Goal: Transaction & Acquisition: Download file/media

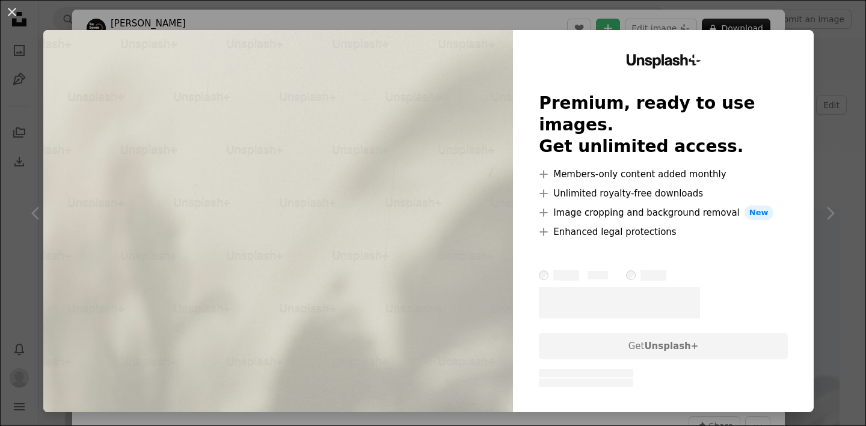
scroll to position [763, 0]
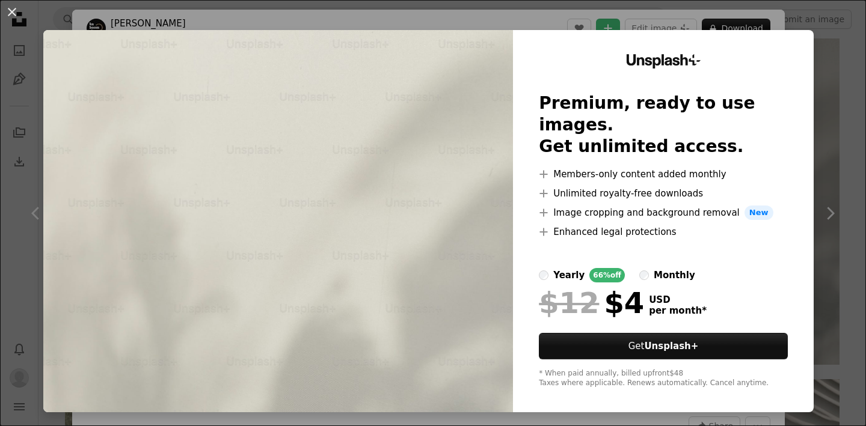
click at [826, 72] on div "An X shape Unsplash+ Premium, ready to use images. Get unlimited access. A plus…" at bounding box center [433, 213] width 866 height 426
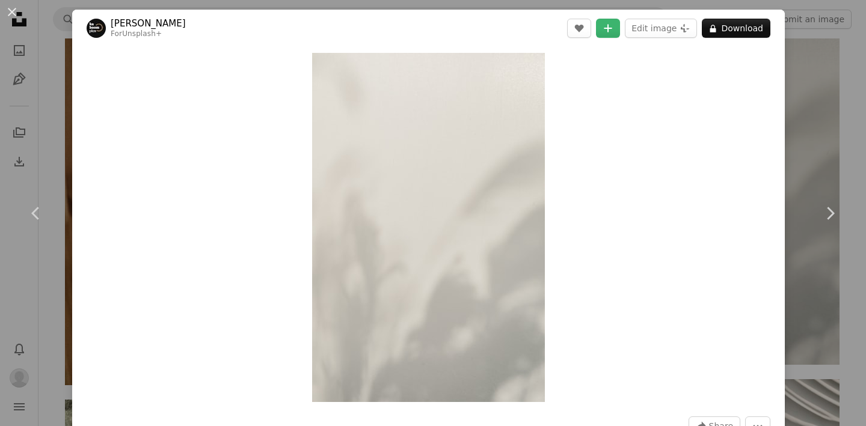
click at [805, 46] on div "An X shape Chevron left Chevron right [PERSON_NAME] For Unsplash+ A heart A plu…" at bounding box center [433, 213] width 866 height 426
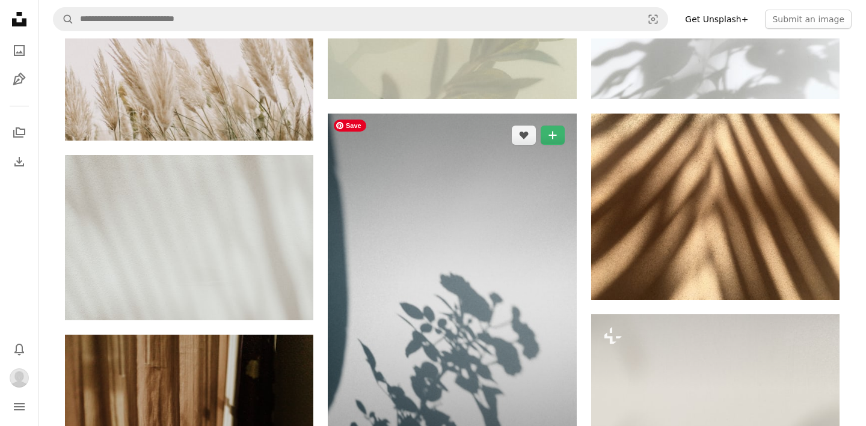
scroll to position [355, 0]
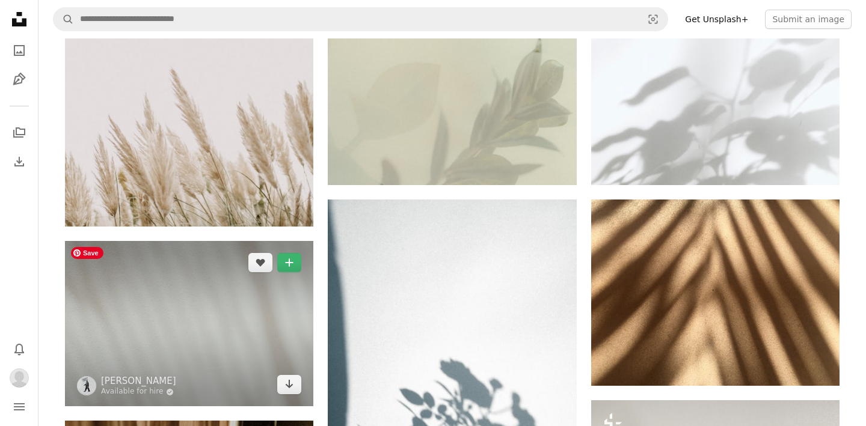
click at [169, 320] on img at bounding box center [189, 323] width 248 height 165
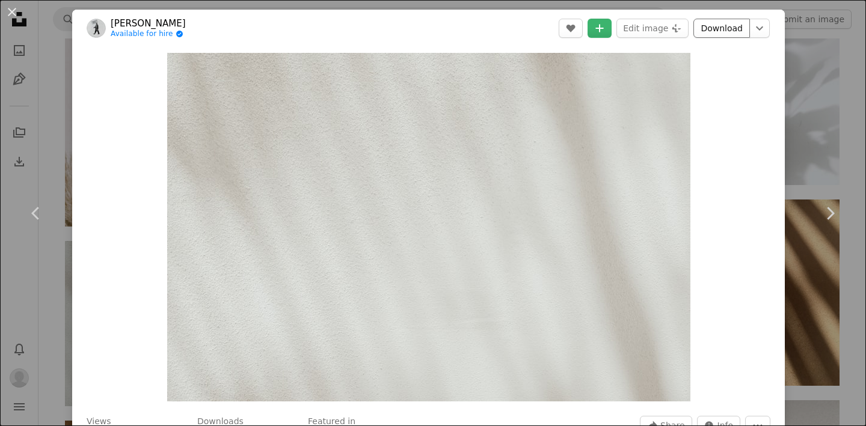
click at [739, 28] on link "Download" at bounding box center [721, 28] width 56 height 19
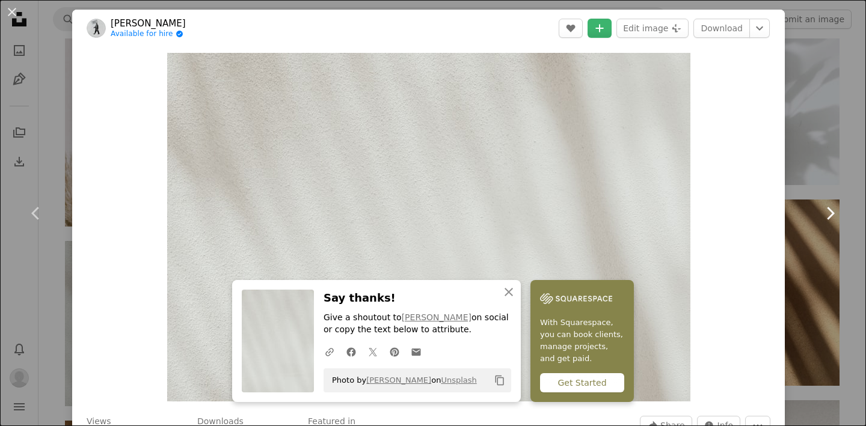
click at [800, 206] on link "Chevron right" at bounding box center [829, 213] width 72 height 115
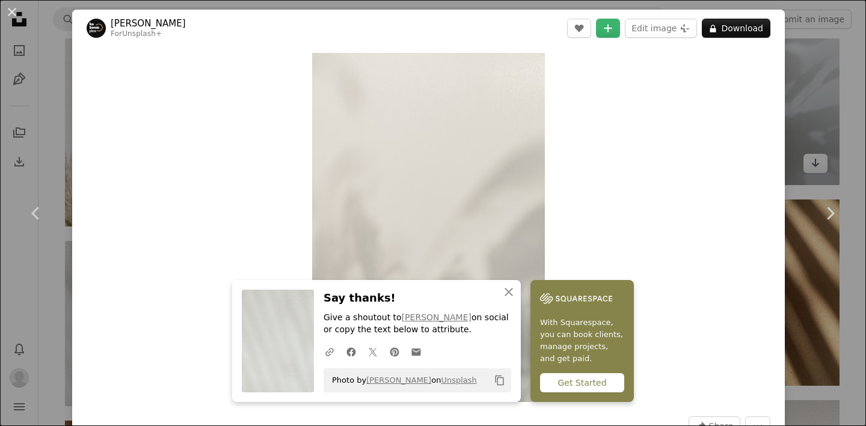
click at [834, 100] on div "An X shape Chevron left Chevron right An X shape Close Say thanks! Give a shout…" at bounding box center [433, 213] width 866 height 426
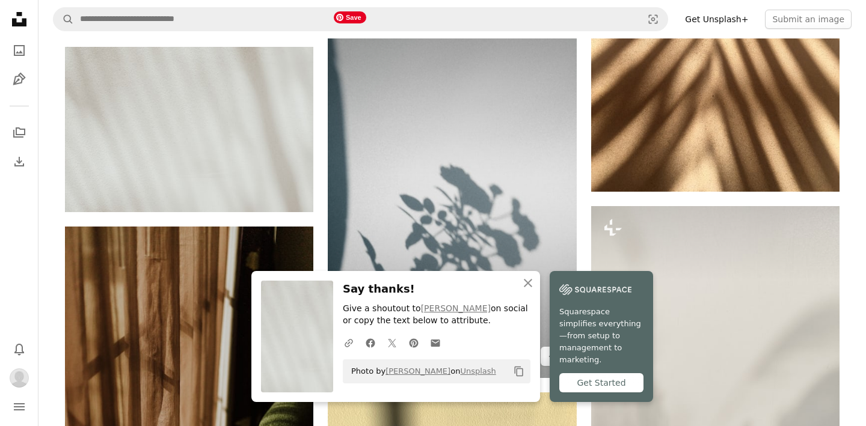
scroll to position [552, 0]
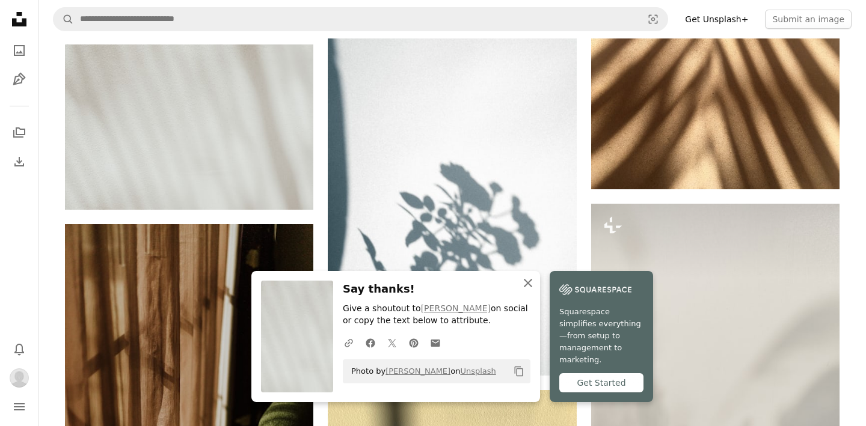
click at [527, 290] on icon "An X shape" at bounding box center [528, 283] width 14 height 14
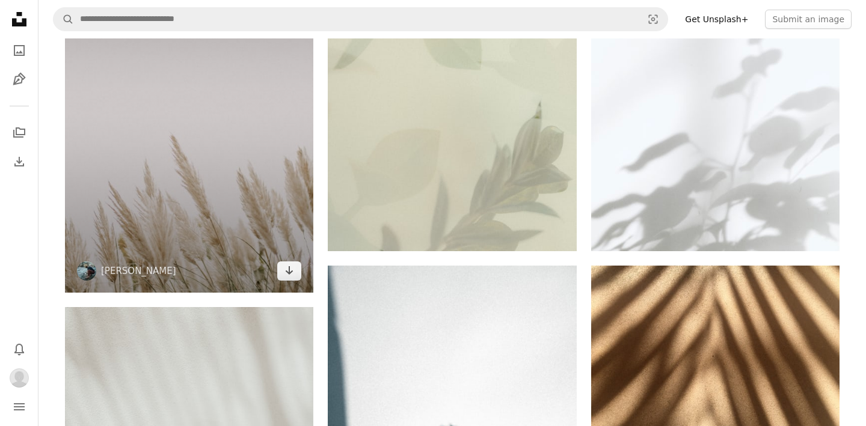
scroll to position [324, 0]
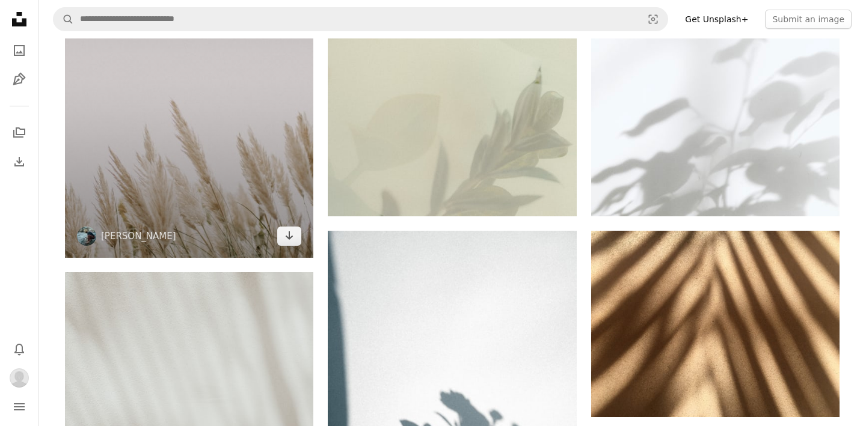
click at [238, 74] on img at bounding box center [189, 71] width 248 height 373
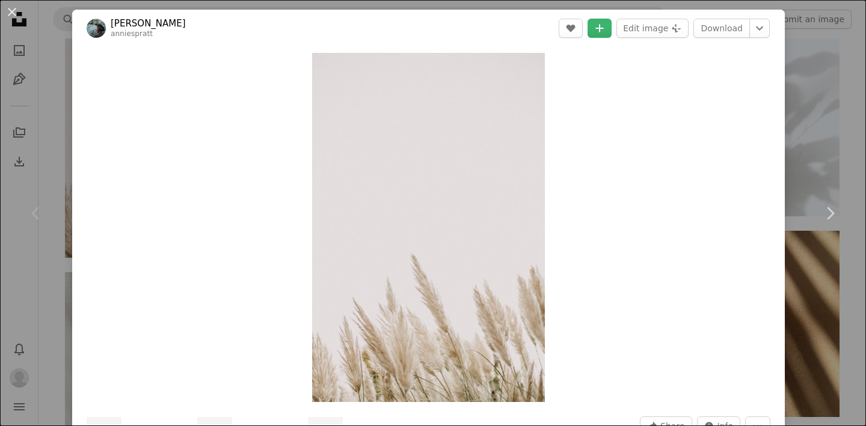
click at [9, 13] on button "An X shape" at bounding box center [12, 12] width 14 height 14
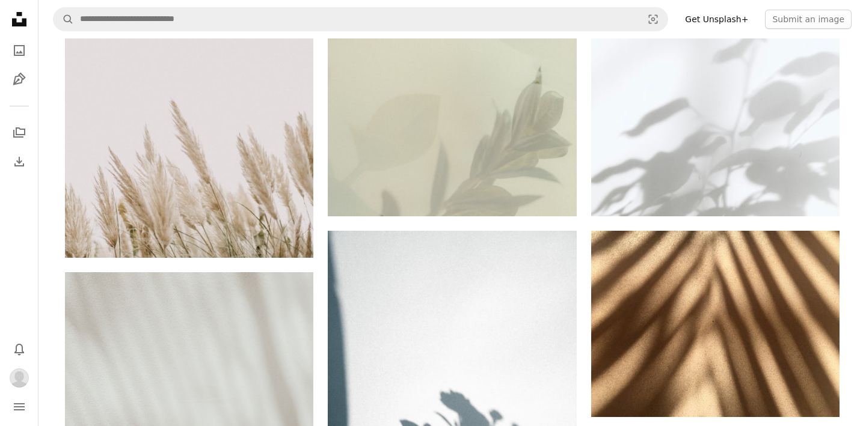
click at [22, 17] on icon "Unsplash logo Unsplash Home" at bounding box center [19, 19] width 24 height 24
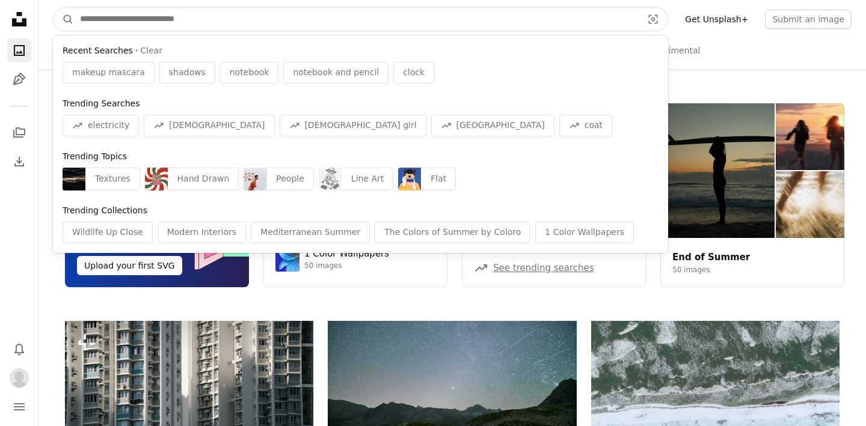
click at [171, 20] on input "Find visuals sitewide" at bounding box center [356, 19] width 564 height 23
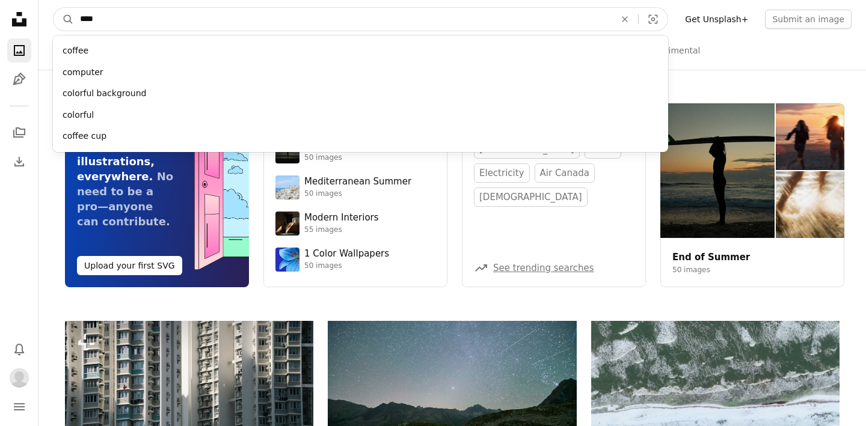
type input "****"
click at [53, 8] on button "A magnifying glass" at bounding box center [63, 19] width 20 height 23
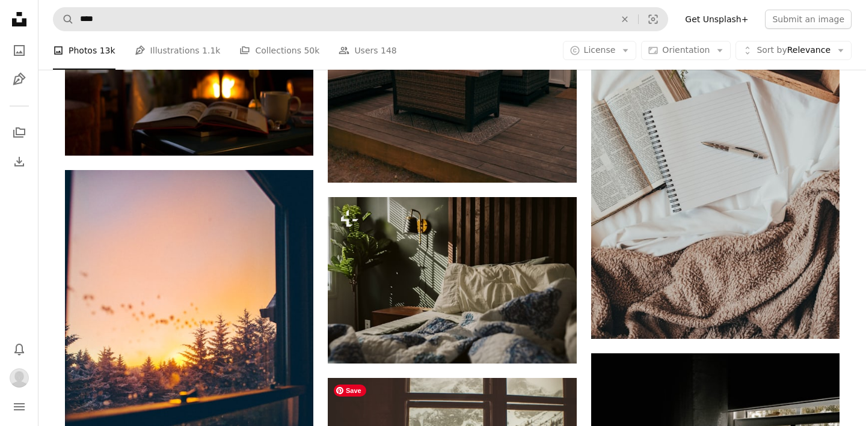
scroll to position [833, 0]
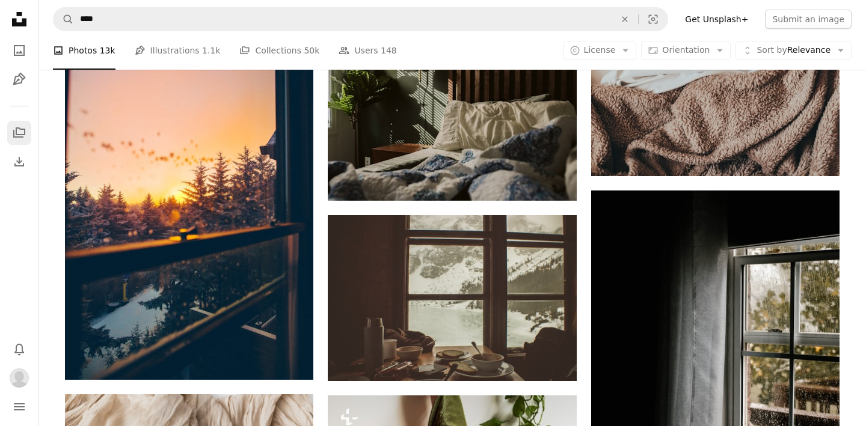
click at [21, 123] on link "A stack of folders" at bounding box center [19, 133] width 24 height 24
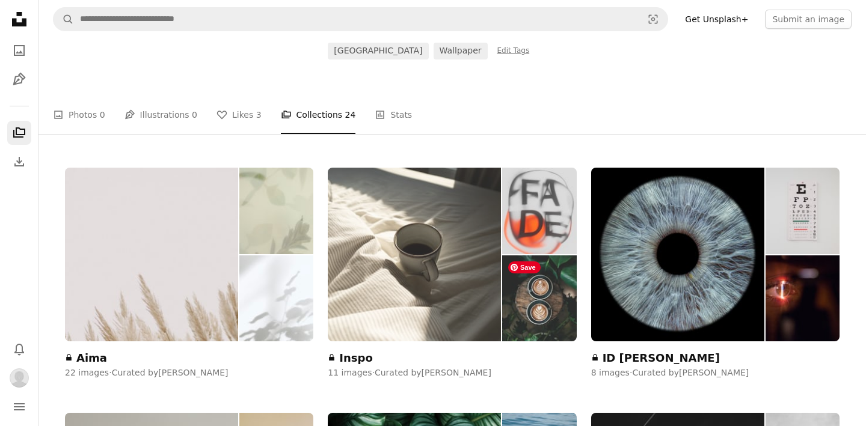
scroll to position [142, 0]
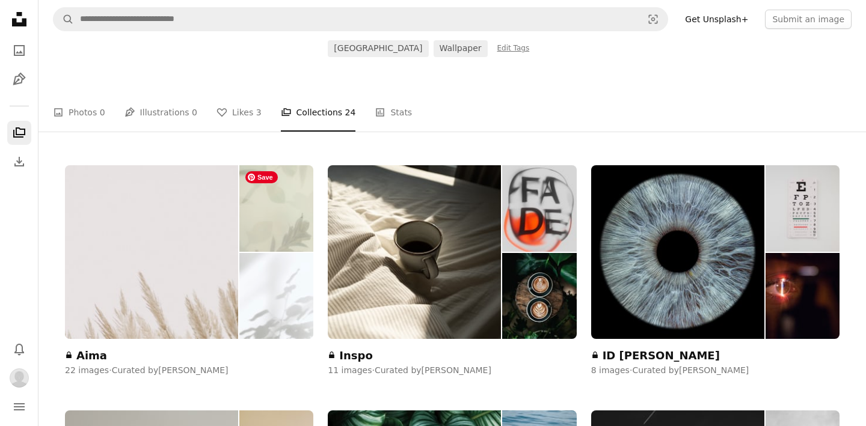
click at [276, 246] on img at bounding box center [276, 208] width 74 height 87
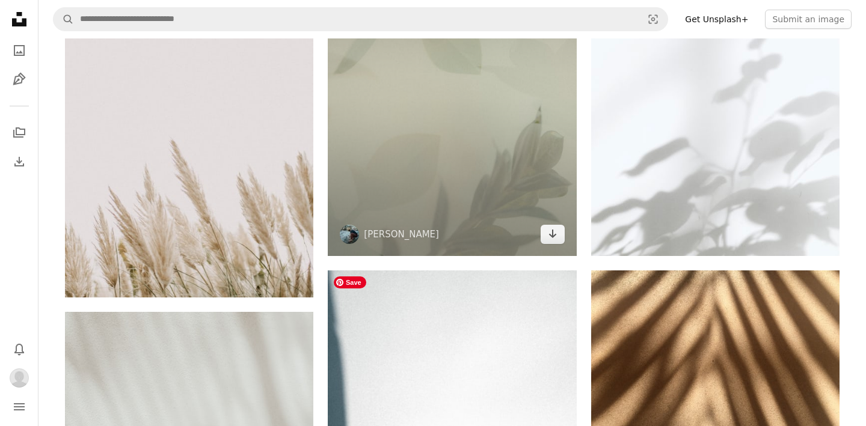
scroll to position [188, 0]
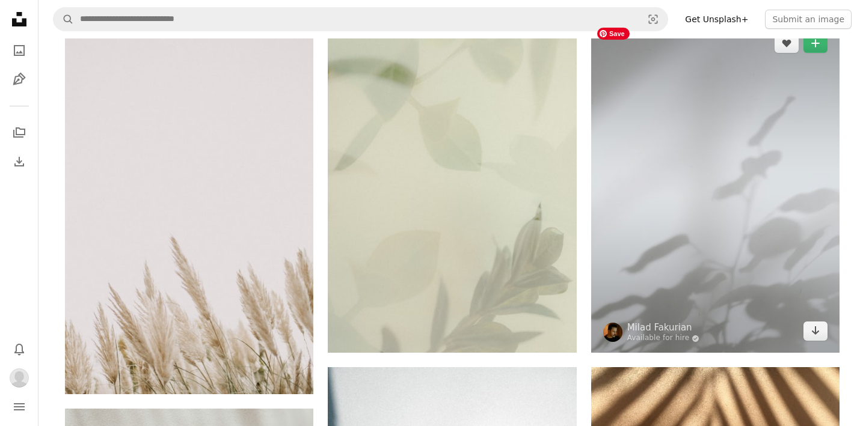
click at [713, 153] on img at bounding box center [715, 187] width 248 height 331
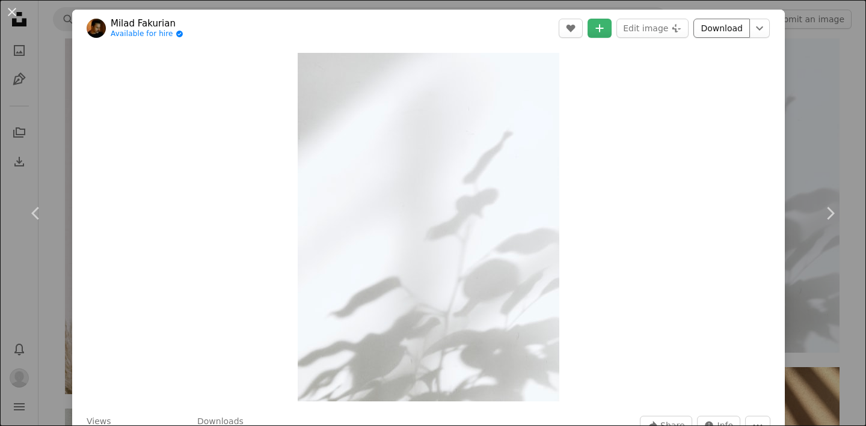
click at [721, 28] on link "Download" at bounding box center [721, 28] width 56 height 19
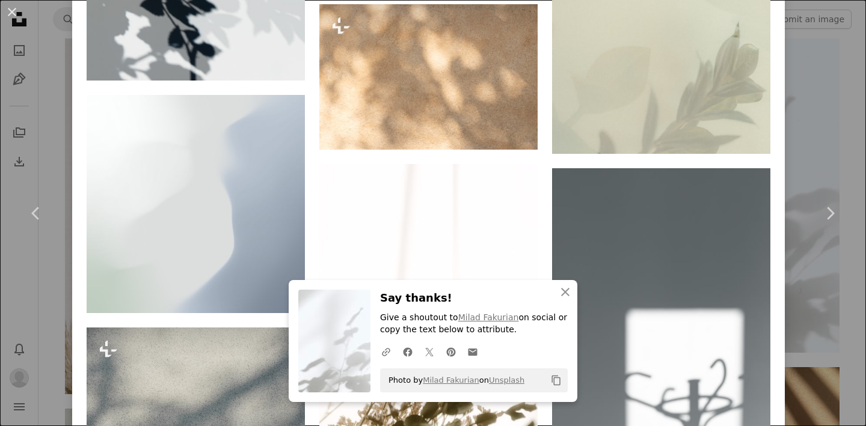
scroll to position [2657, 0]
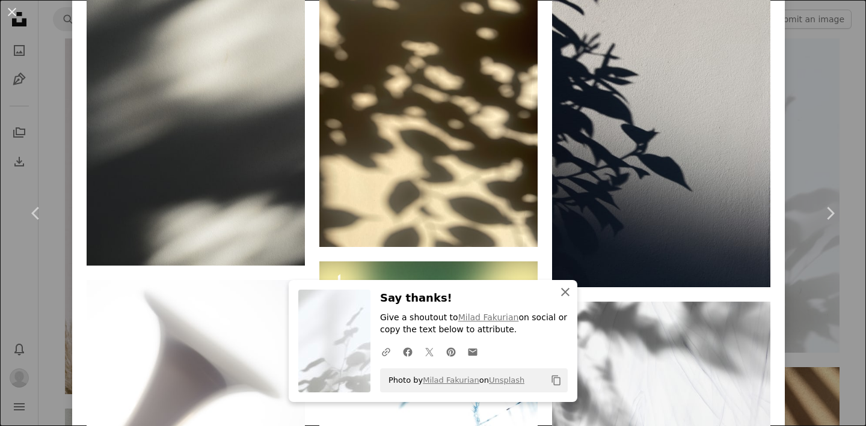
click at [561, 293] on icon "An X shape" at bounding box center [565, 292] width 14 height 14
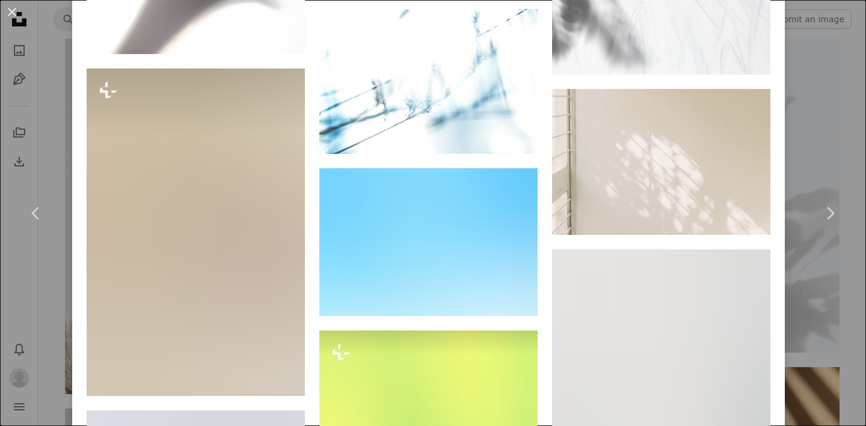
scroll to position [3085, 0]
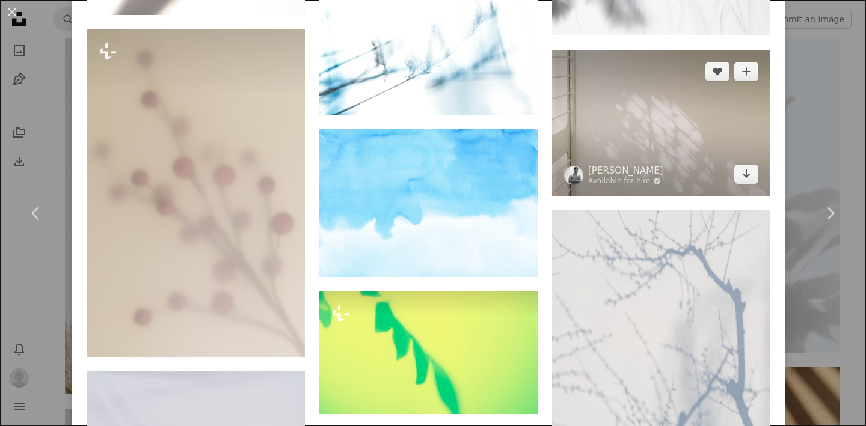
click at [598, 143] on img at bounding box center [661, 122] width 218 height 145
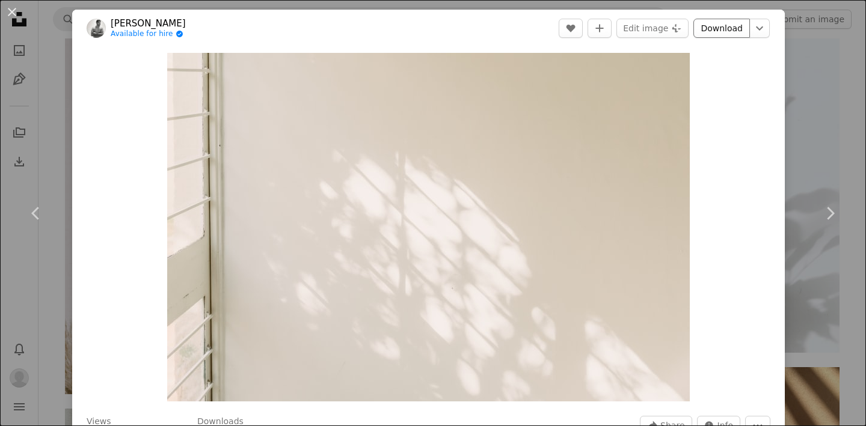
click at [740, 26] on link "Download" at bounding box center [721, 28] width 56 height 19
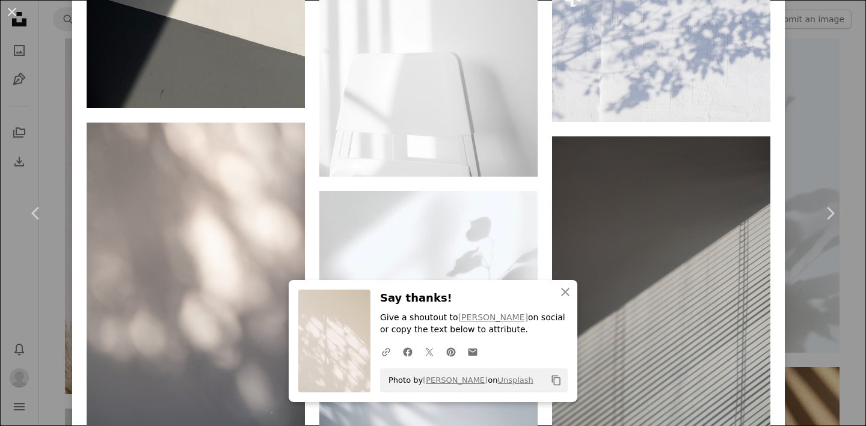
scroll to position [1404, 0]
